Goal: Use online tool/utility: Utilize a website feature to perform a specific function

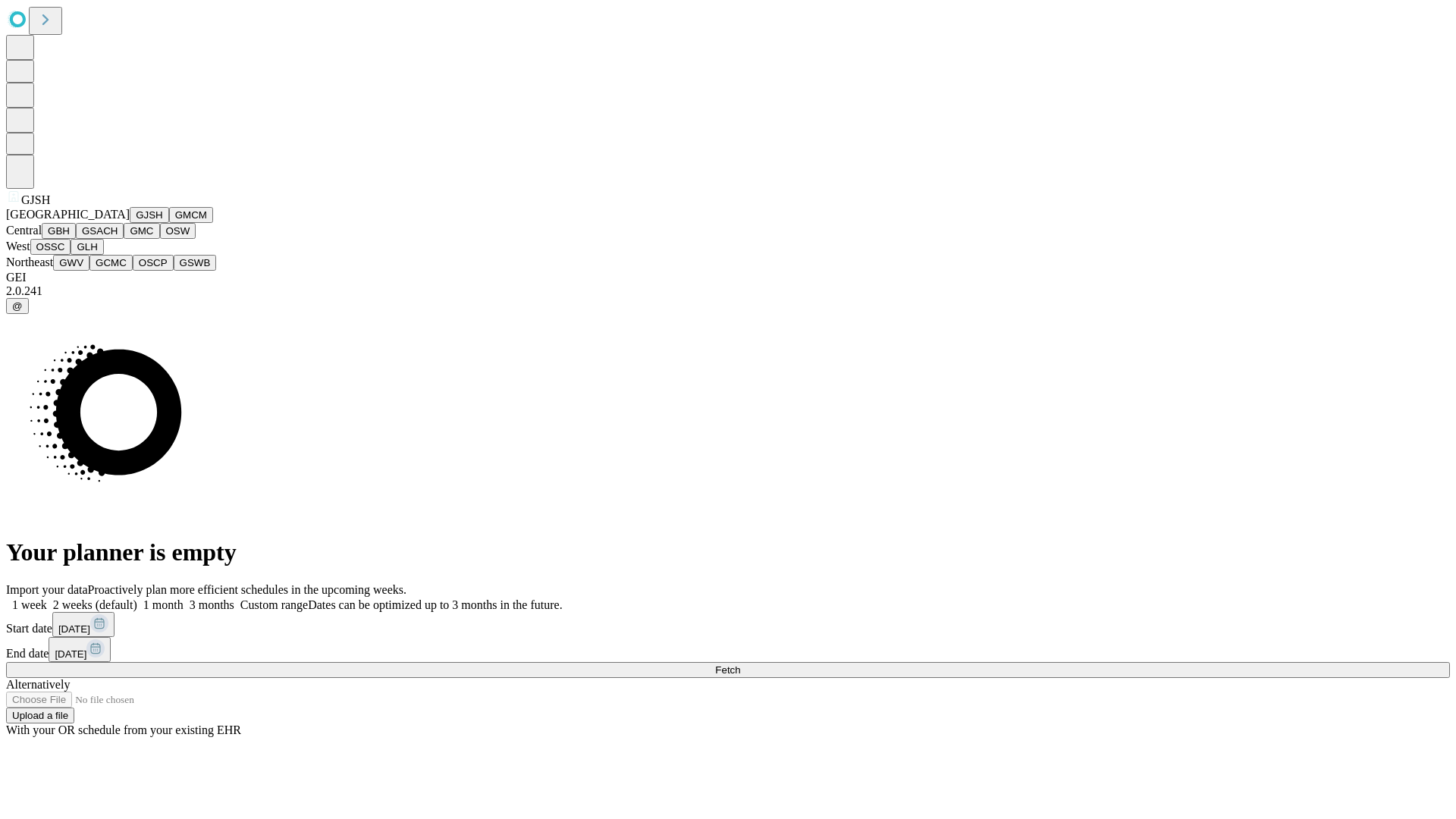
click at [130, 223] on button "GJSH" at bounding box center [149, 215] width 39 height 16
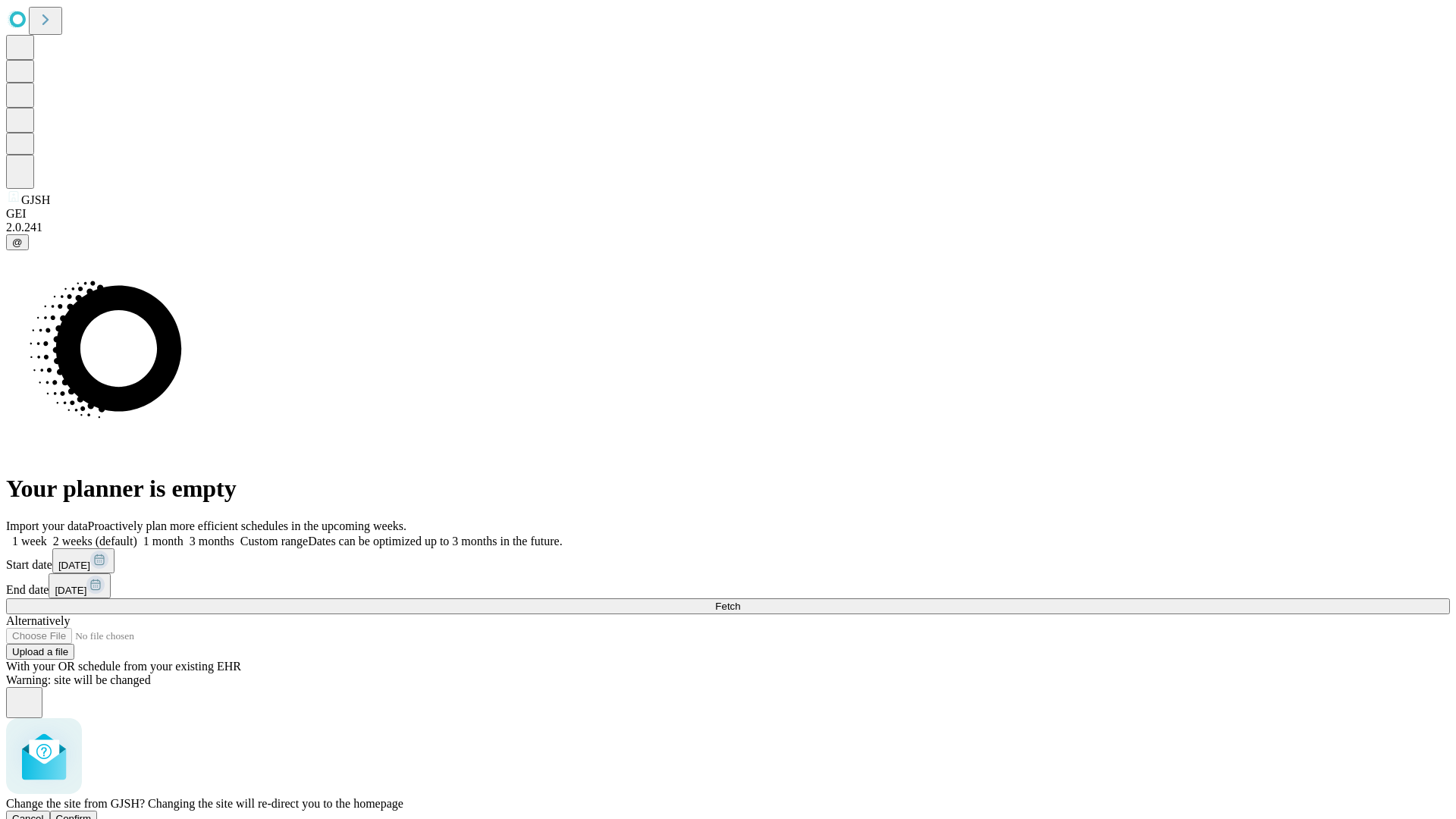
click at [92, 813] on span "Confirm" at bounding box center [73, 818] width 35 height 11
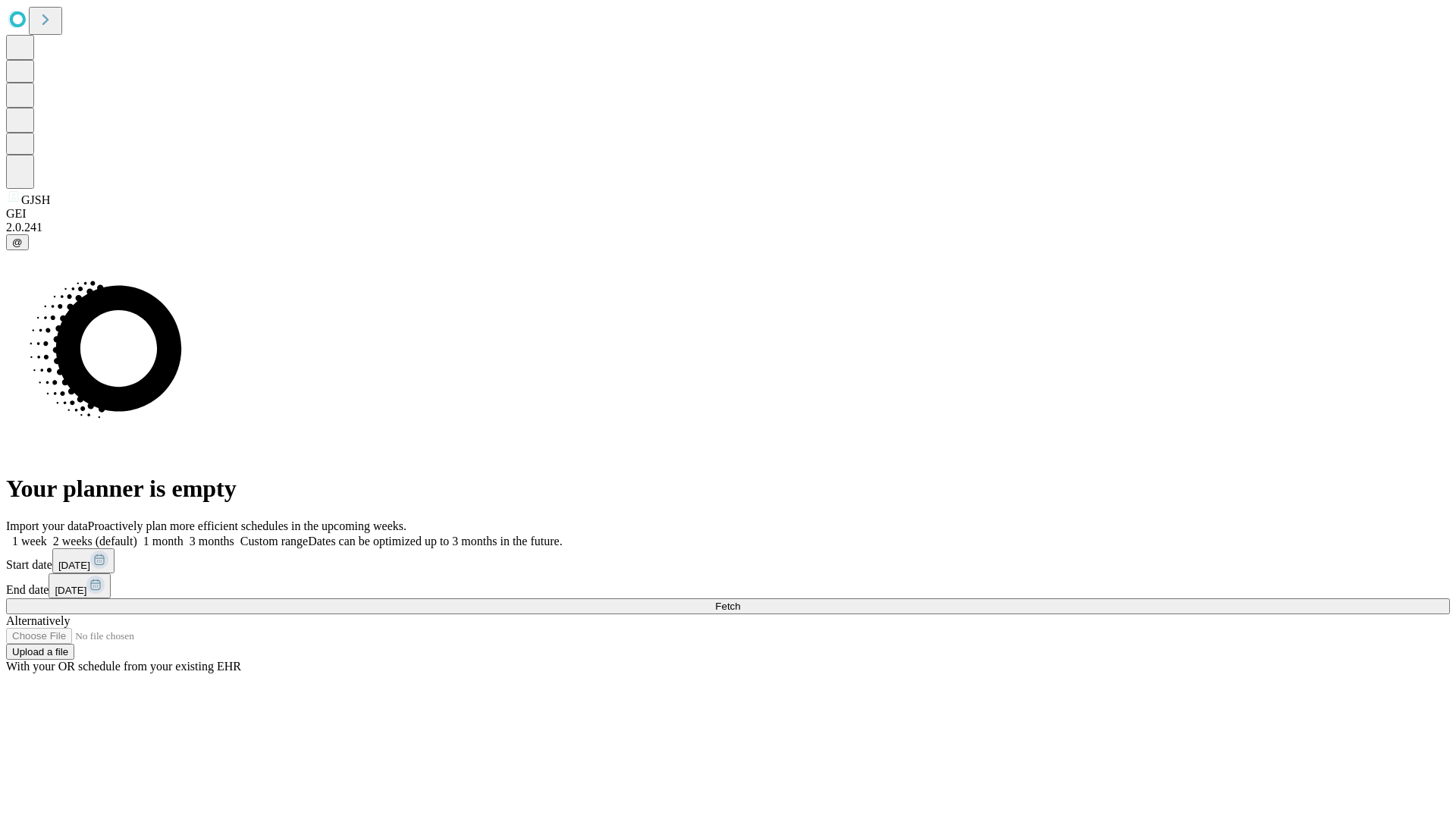
click at [183, 534] on label "1 month" at bounding box center [160, 541] width 46 height 13
click at [741, 600] on span "Fetch" at bounding box center [728, 606] width 25 height 11
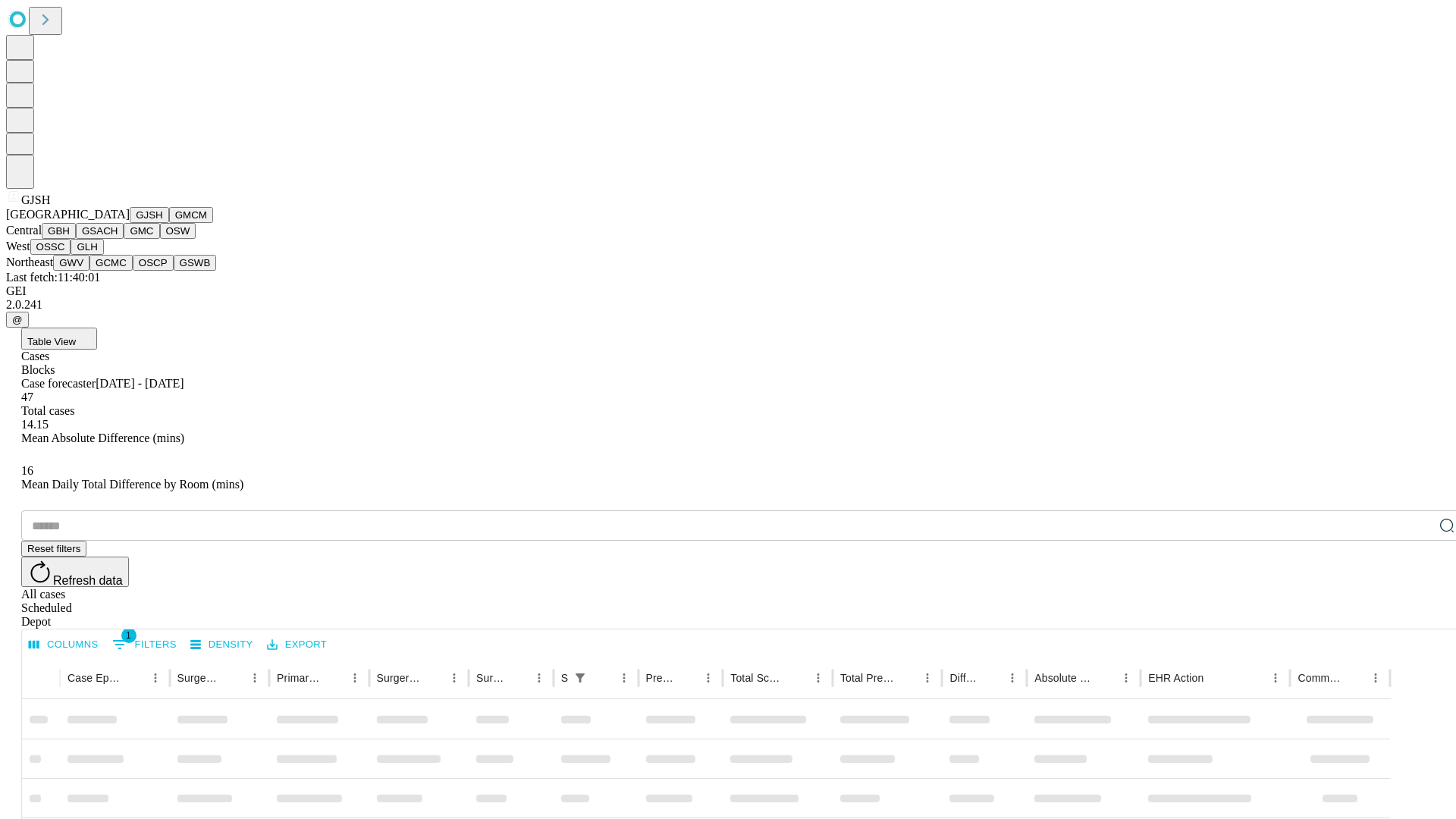
click at [169, 223] on button "GMCM" at bounding box center [191, 215] width 44 height 16
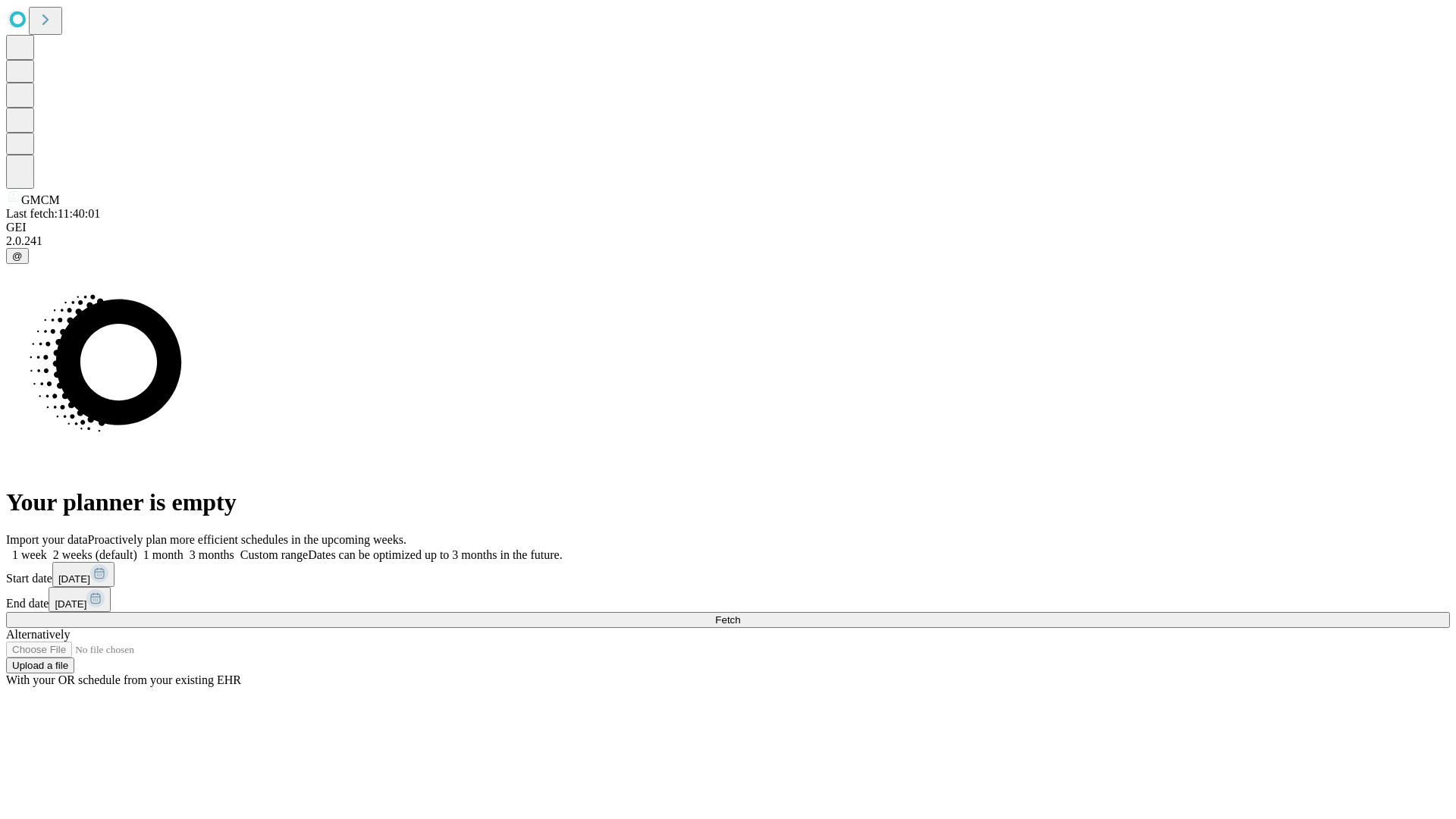
click at [183, 548] on label "1 month" at bounding box center [160, 554] width 46 height 13
click at [741, 614] on span "Fetch" at bounding box center [728, 619] width 25 height 11
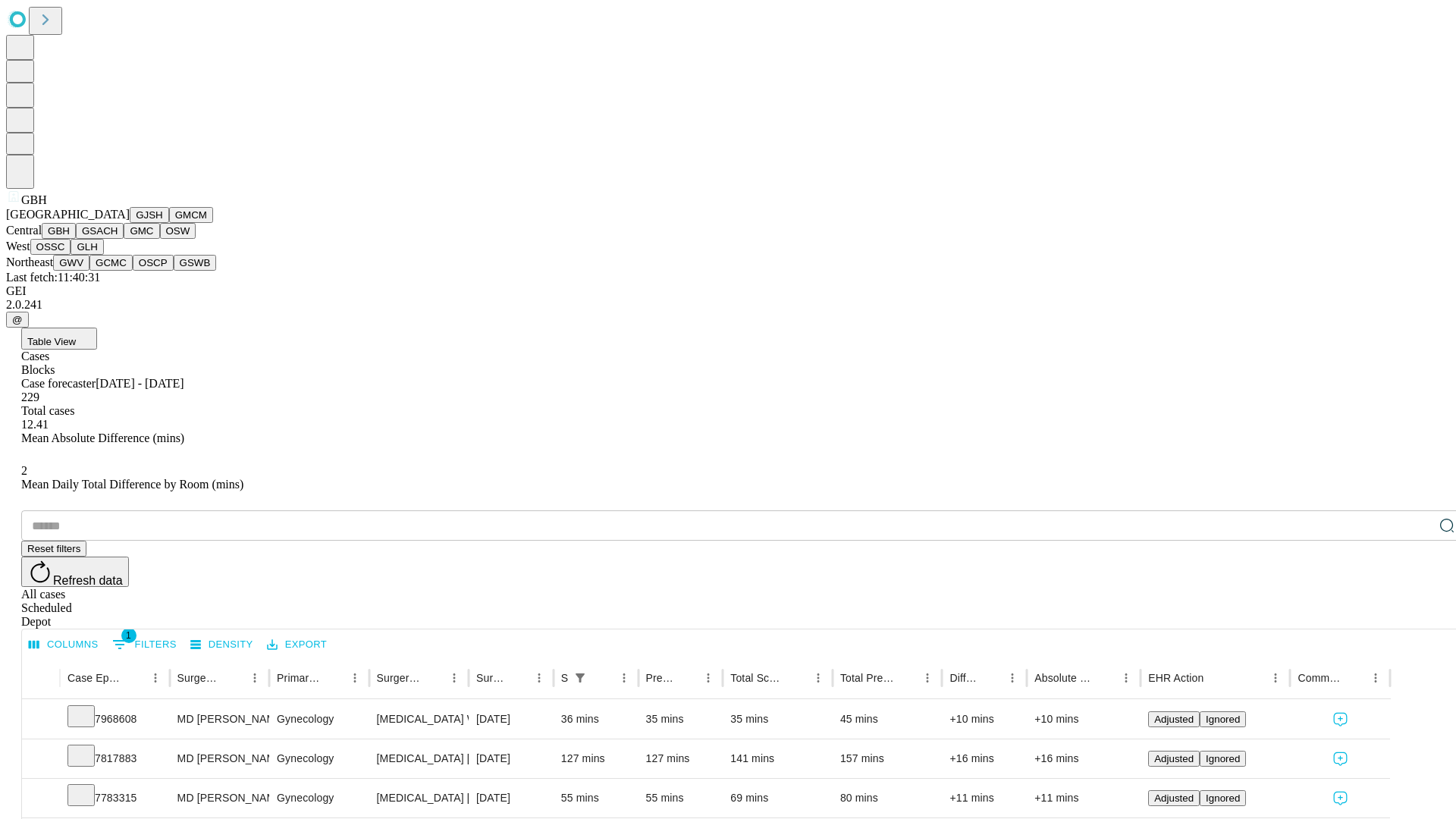
click at [118, 239] on button "GSACH" at bounding box center [99, 231] width 48 height 16
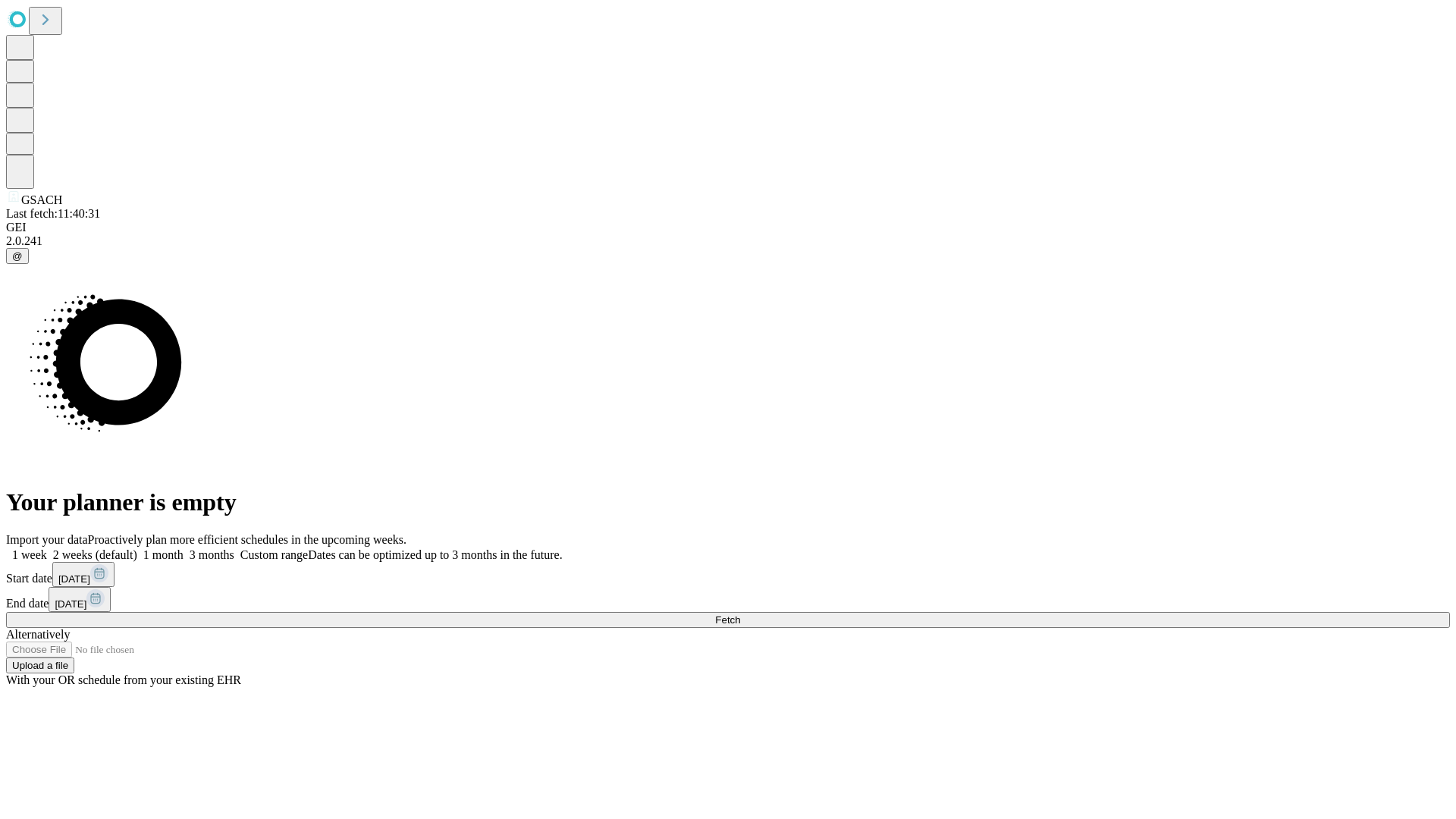
click at [183, 548] on label "1 month" at bounding box center [160, 554] width 46 height 13
click at [741, 614] on span "Fetch" at bounding box center [728, 619] width 25 height 11
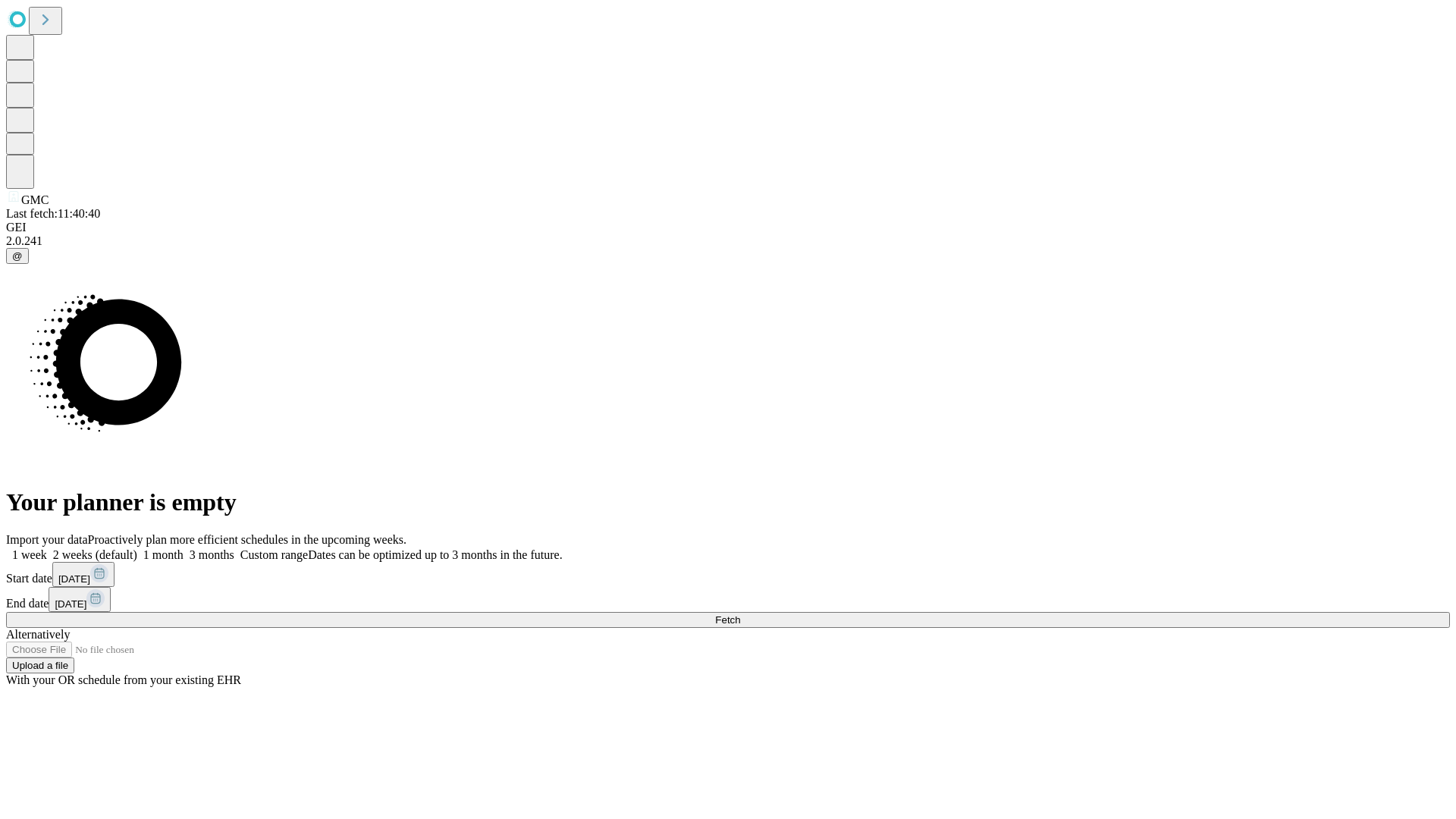
click at [183, 548] on label "1 month" at bounding box center [160, 554] width 46 height 13
click at [741, 614] on span "Fetch" at bounding box center [728, 619] width 25 height 11
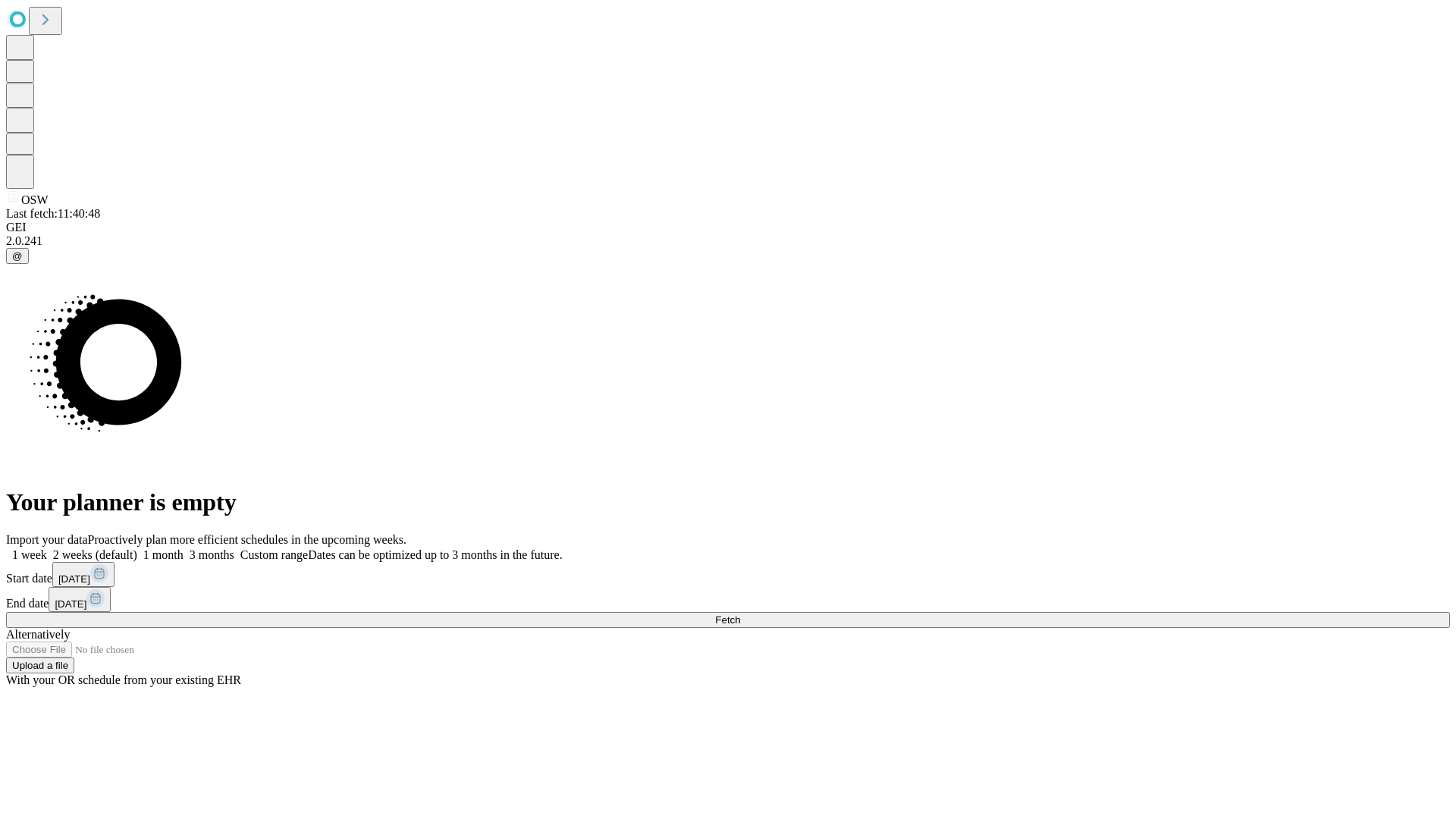
click at [183, 548] on label "1 month" at bounding box center [160, 554] width 46 height 13
click at [741, 614] on span "Fetch" at bounding box center [728, 619] width 25 height 11
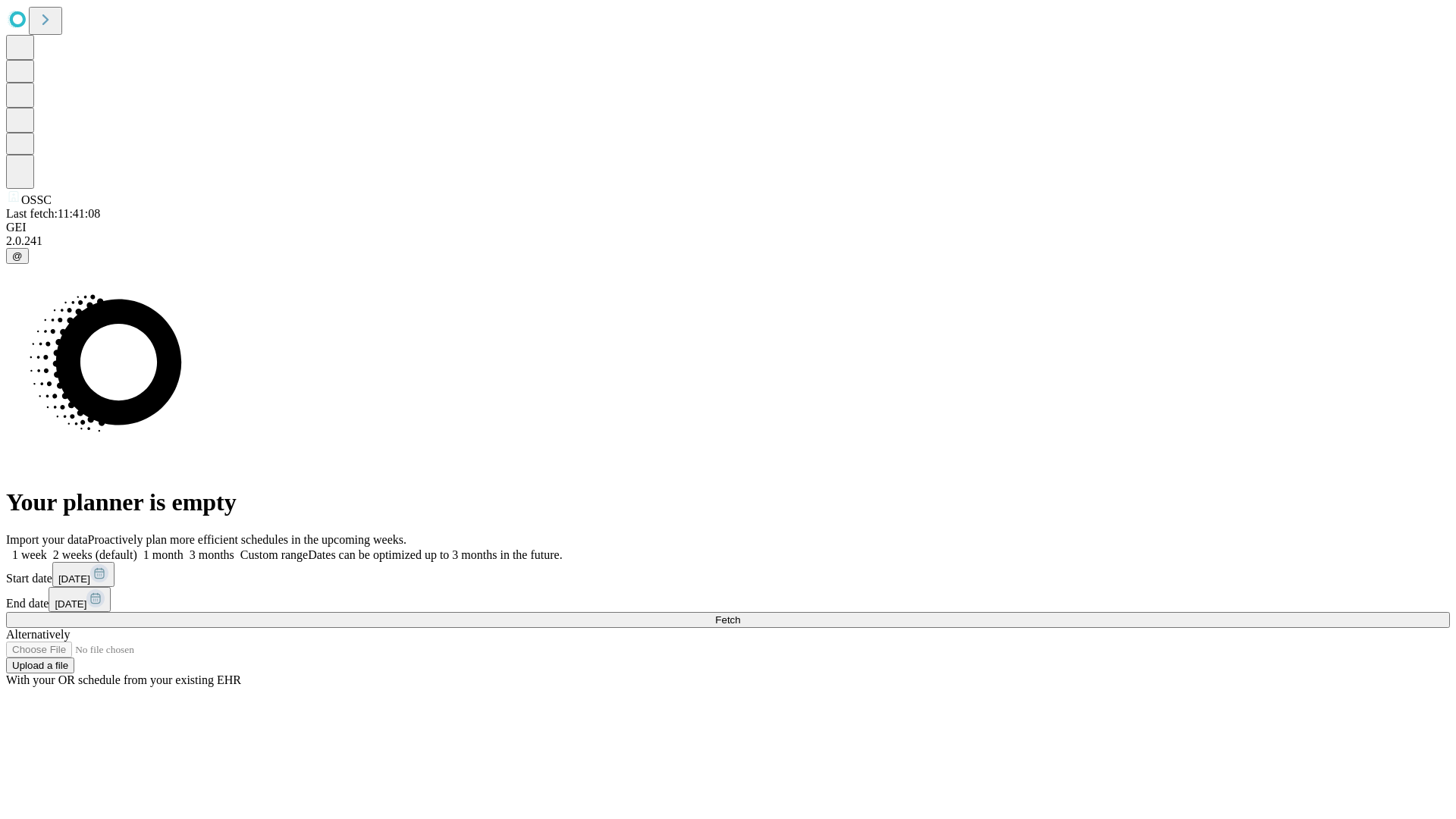
click at [183, 548] on label "1 month" at bounding box center [160, 554] width 46 height 13
click at [741, 614] on span "Fetch" at bounding box center [728, 619] width 25 height 11
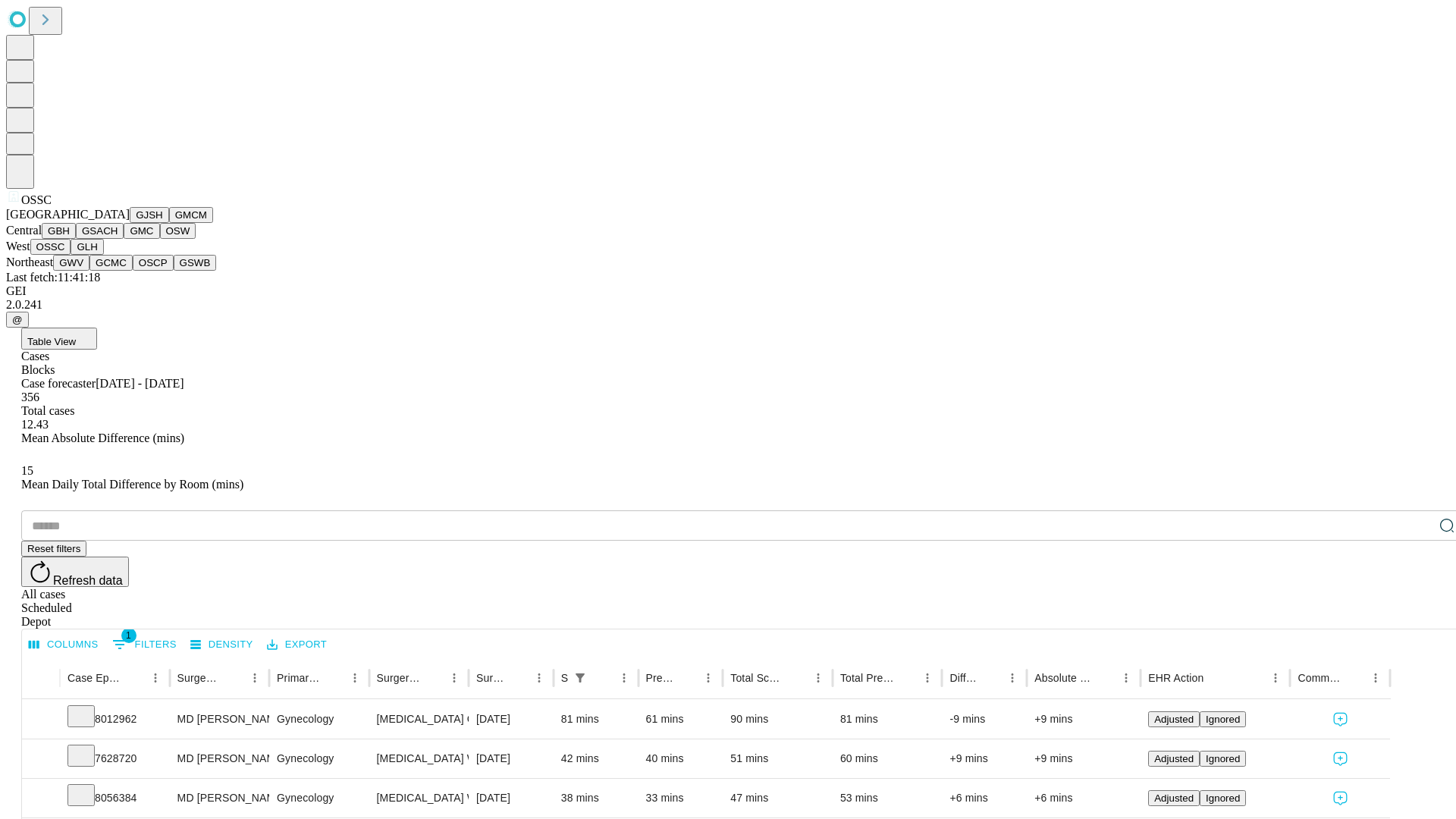
click at [103, 255] on button "GLH" at bounding box center [86, 247] width 32 height 16
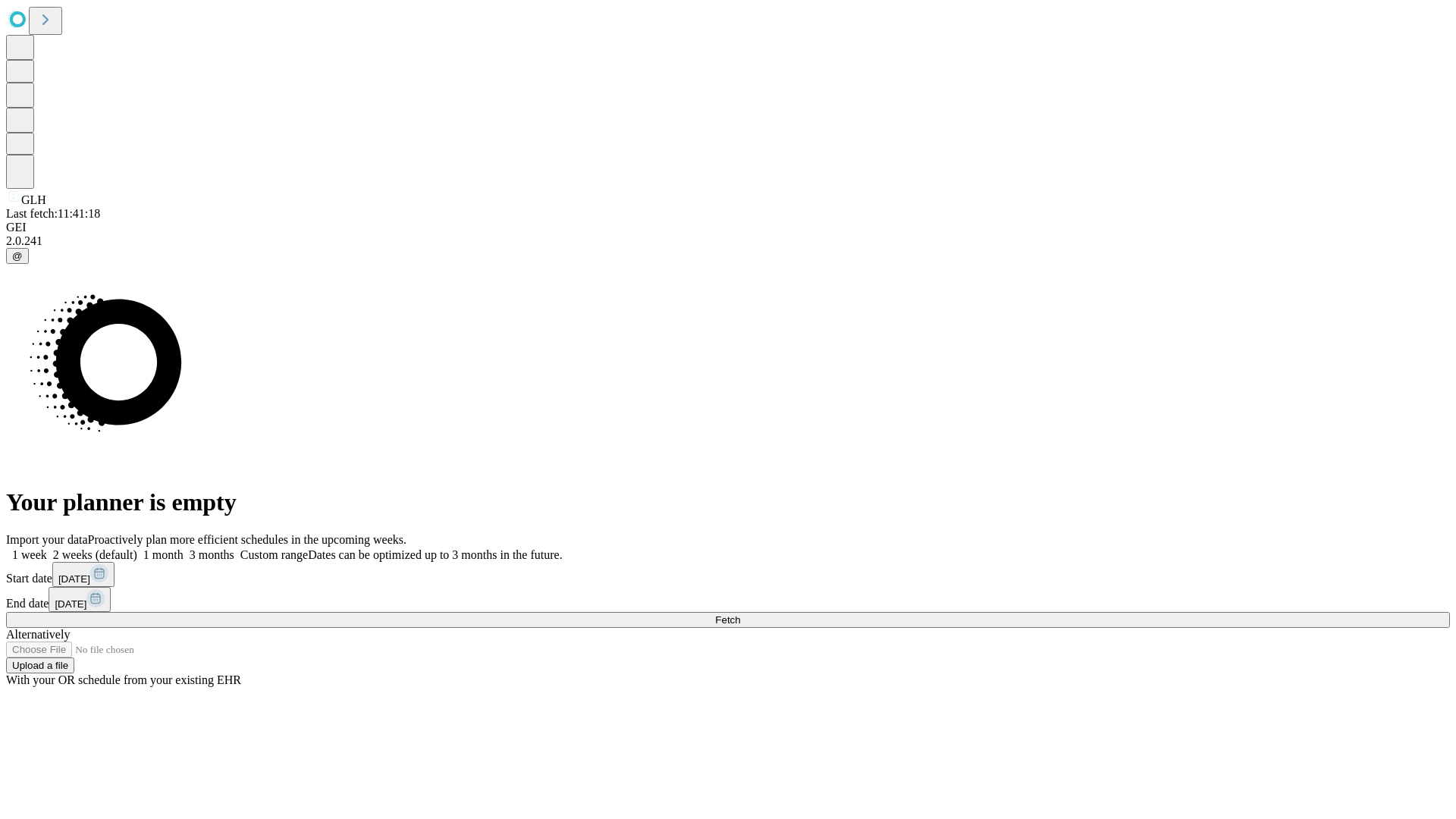
click at [183, 548] on label "1 month" at bounding box center [160, 554] width 46 height 13
click at [741, 614] on span "Fetch" at bounding box center [728, 619] width 25 height 11
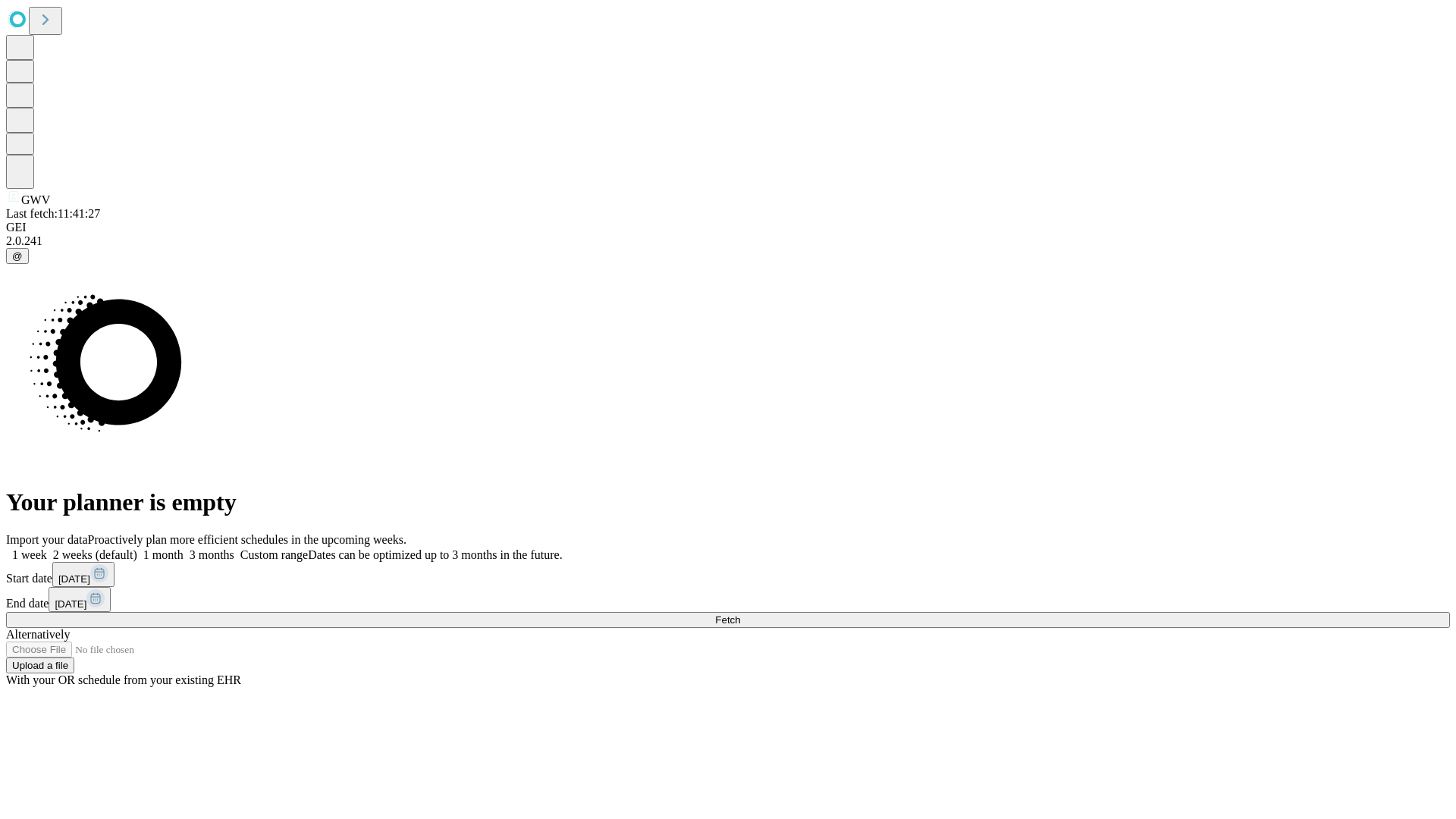
click at [183, 548] on label "1 month" at bounding box center [160, 554] width 46 height 13
click at [741, 614] on span "Fetch" at bounding box center [728, 619] width 25 height 11
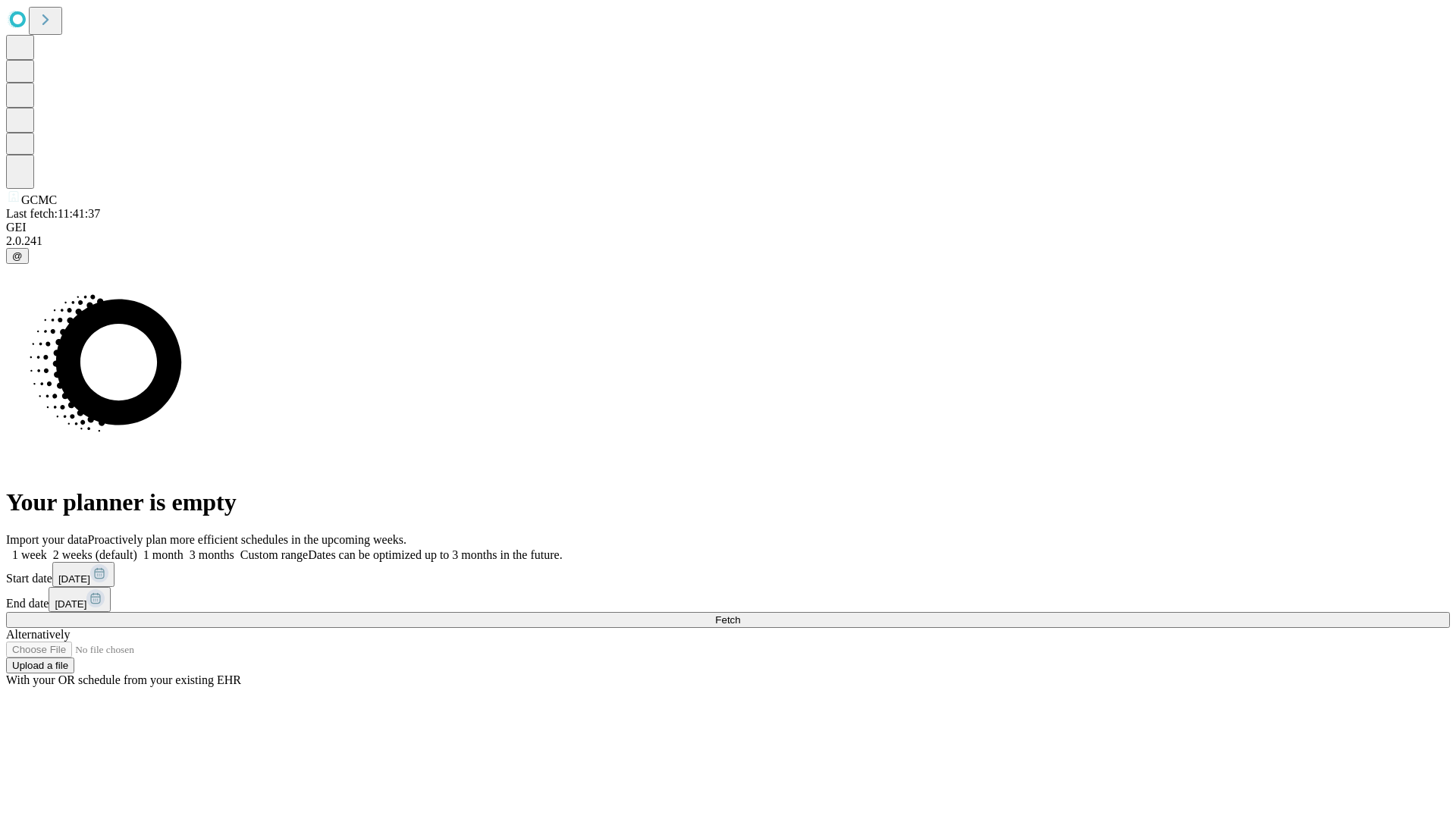
click at [183, 548] on label "1 month" at bounding box center [160, 554] width 46 height 13
click at [741, 614] on span "Fetch" at bounding box center [728, 619] width 25 height 11
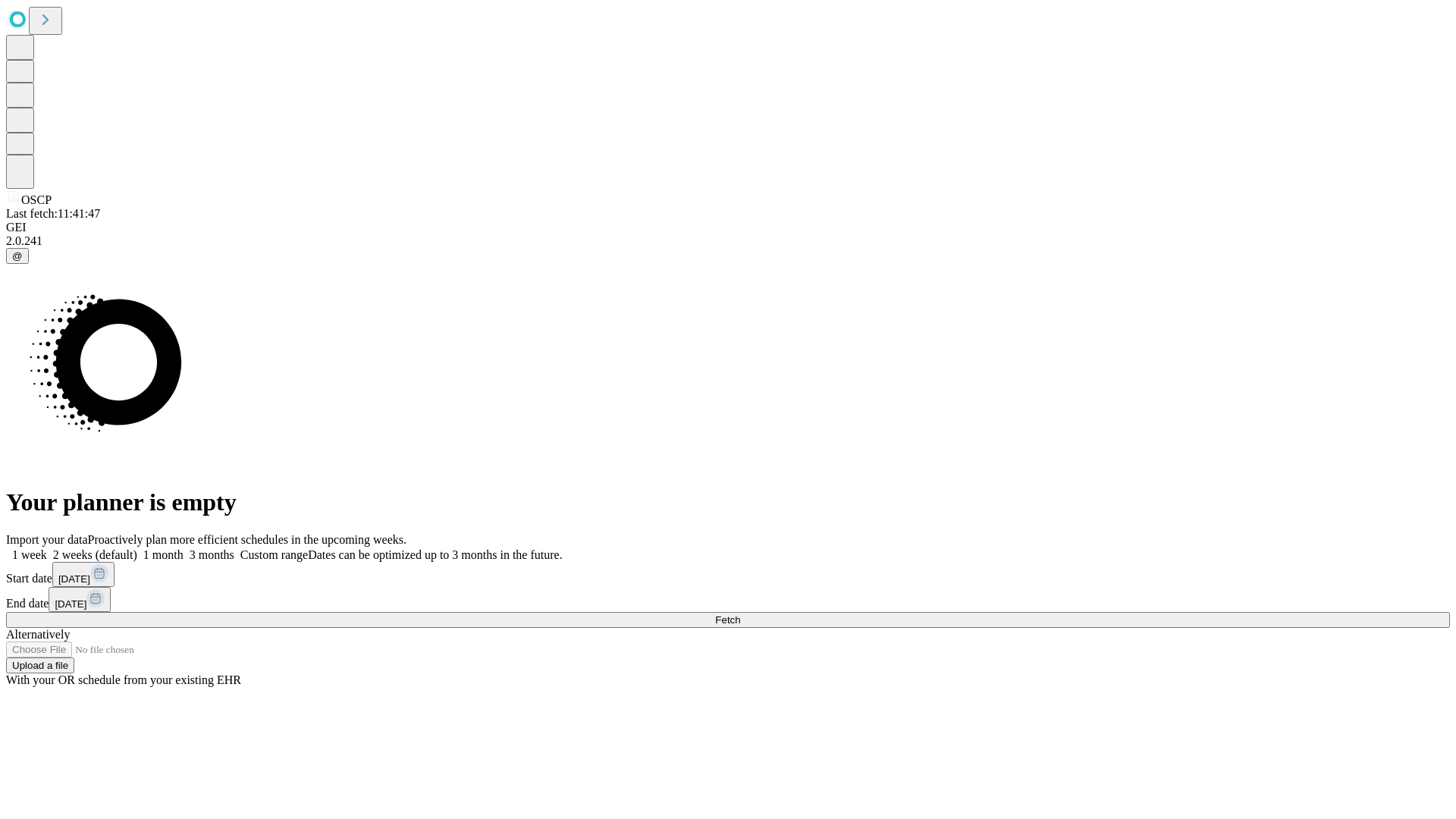
click at [183, 548] on label "1 month" at bounding box center [160, 554] width 46 height 13
click at [741, 614] on span "Fetch" at bounding box center [728, 619] width 25 height 11
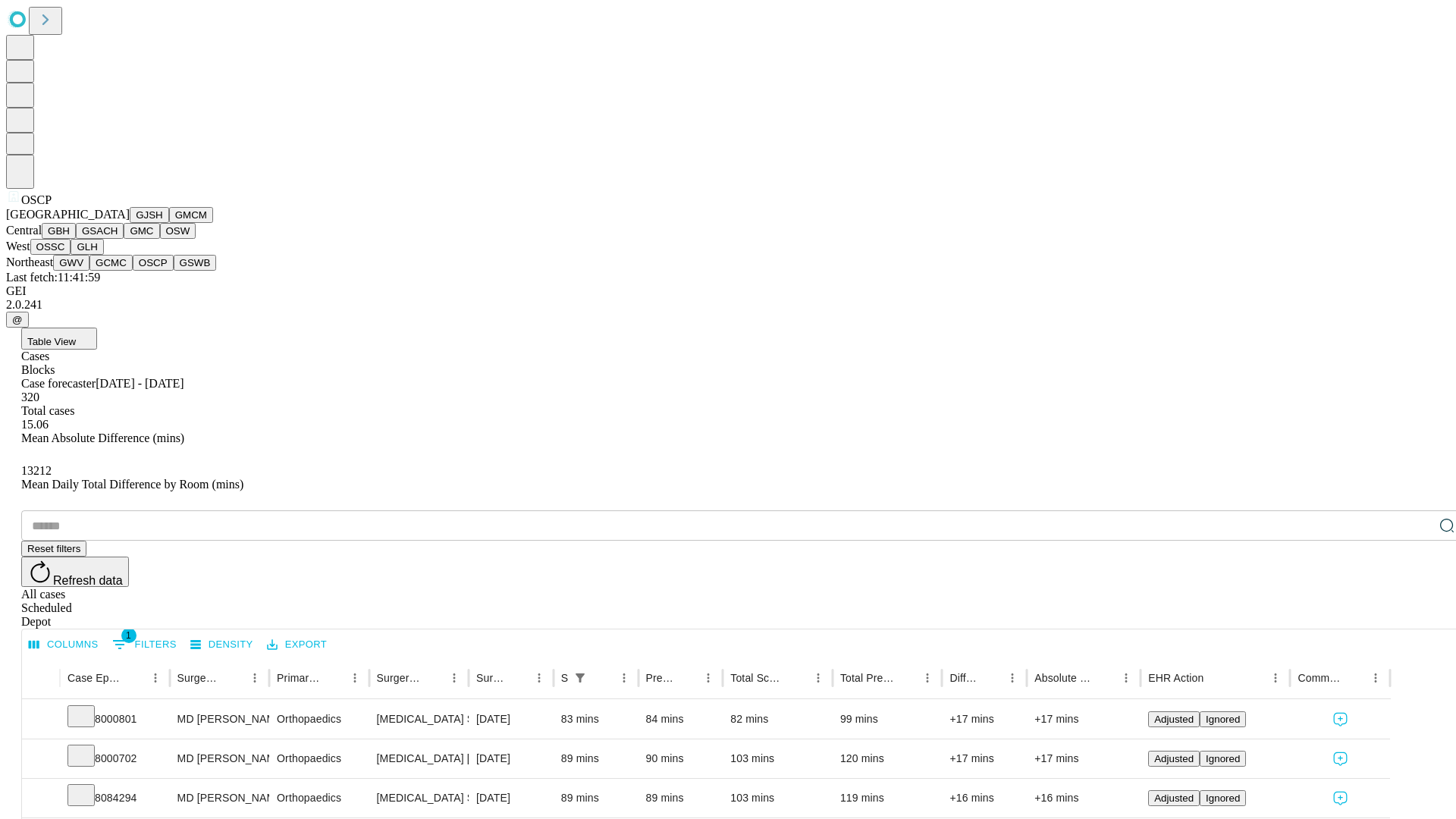
click at [174, 270] on button "GSWB" at bounding box center [195, 263] width 43 height 16
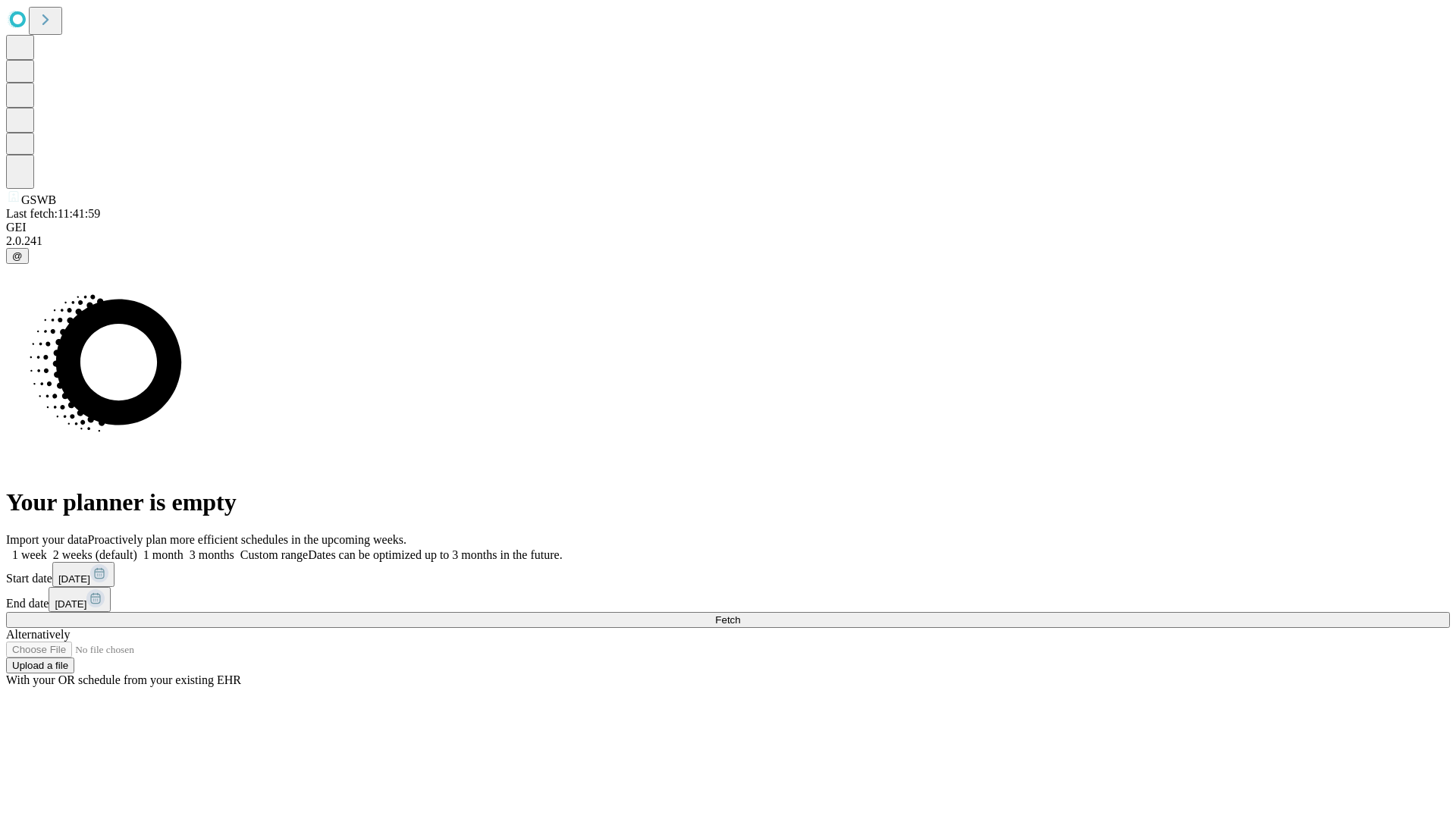
click at [183, 548] on label "1 month" at bounding box center [160, 554] width 46 height 13
click at [741, 614] on span "Fetch" at bounding box center [728, 619] width 25 height 11
